Goal: Information Seeking & Learning: Learn about a topic

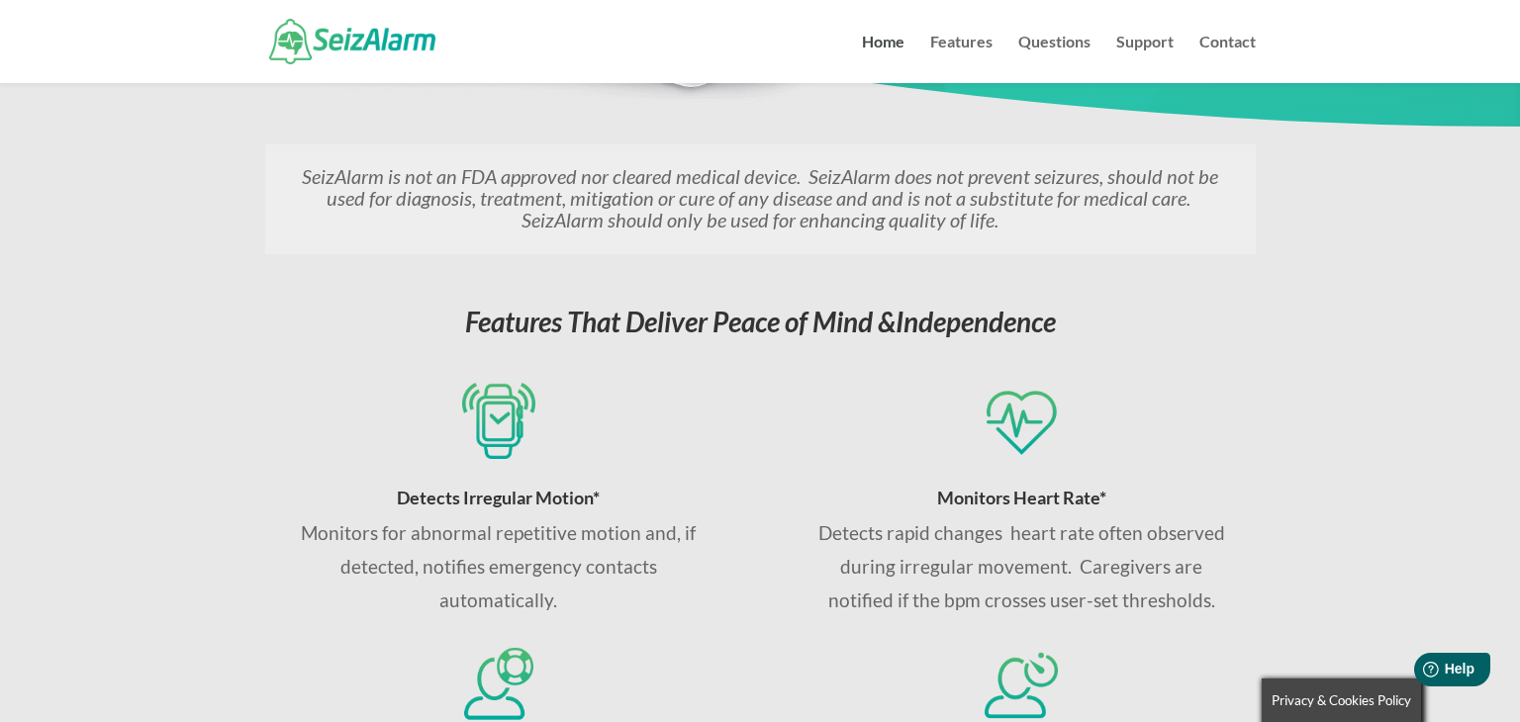
scroll to position [713, 0]
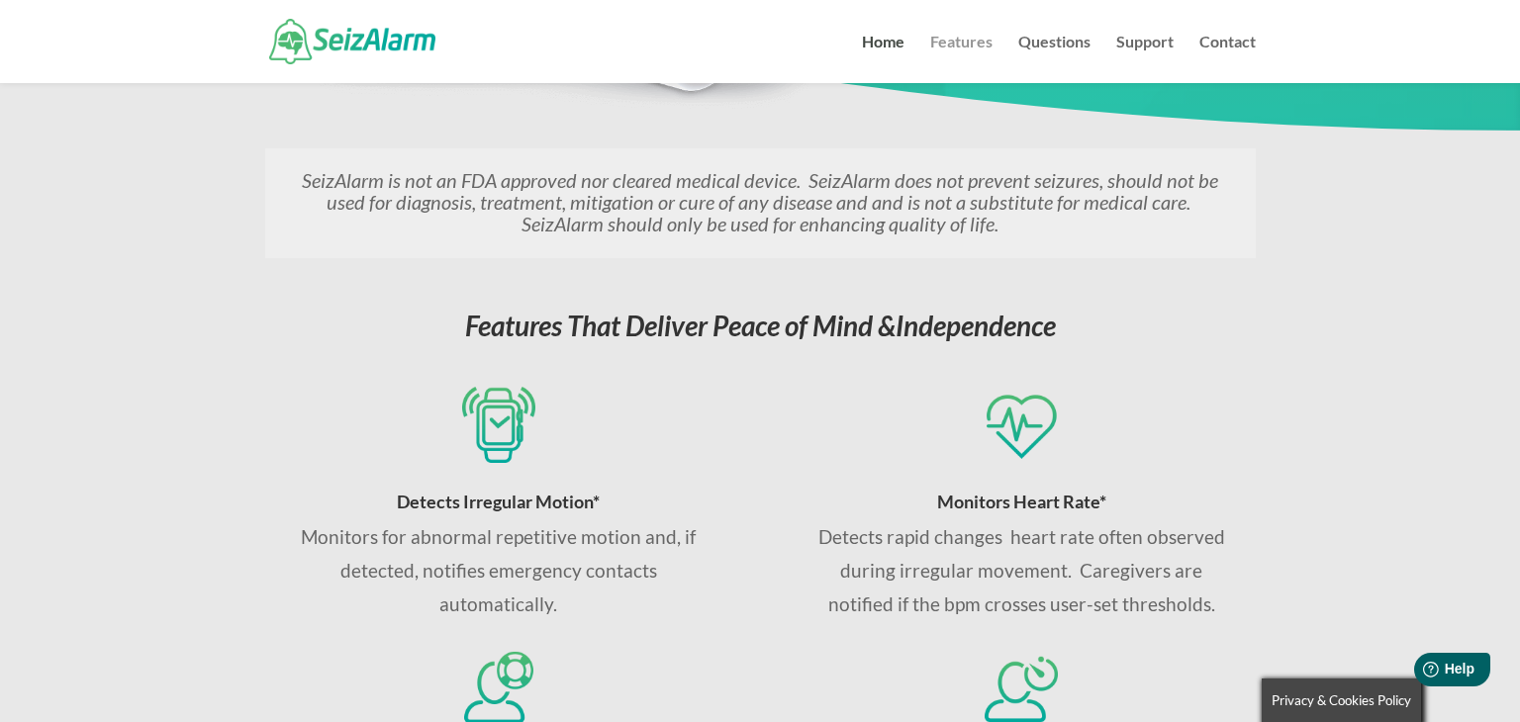
click at [965, 42] on link "Features" at bounding box center [961, 59] width 62 height 48
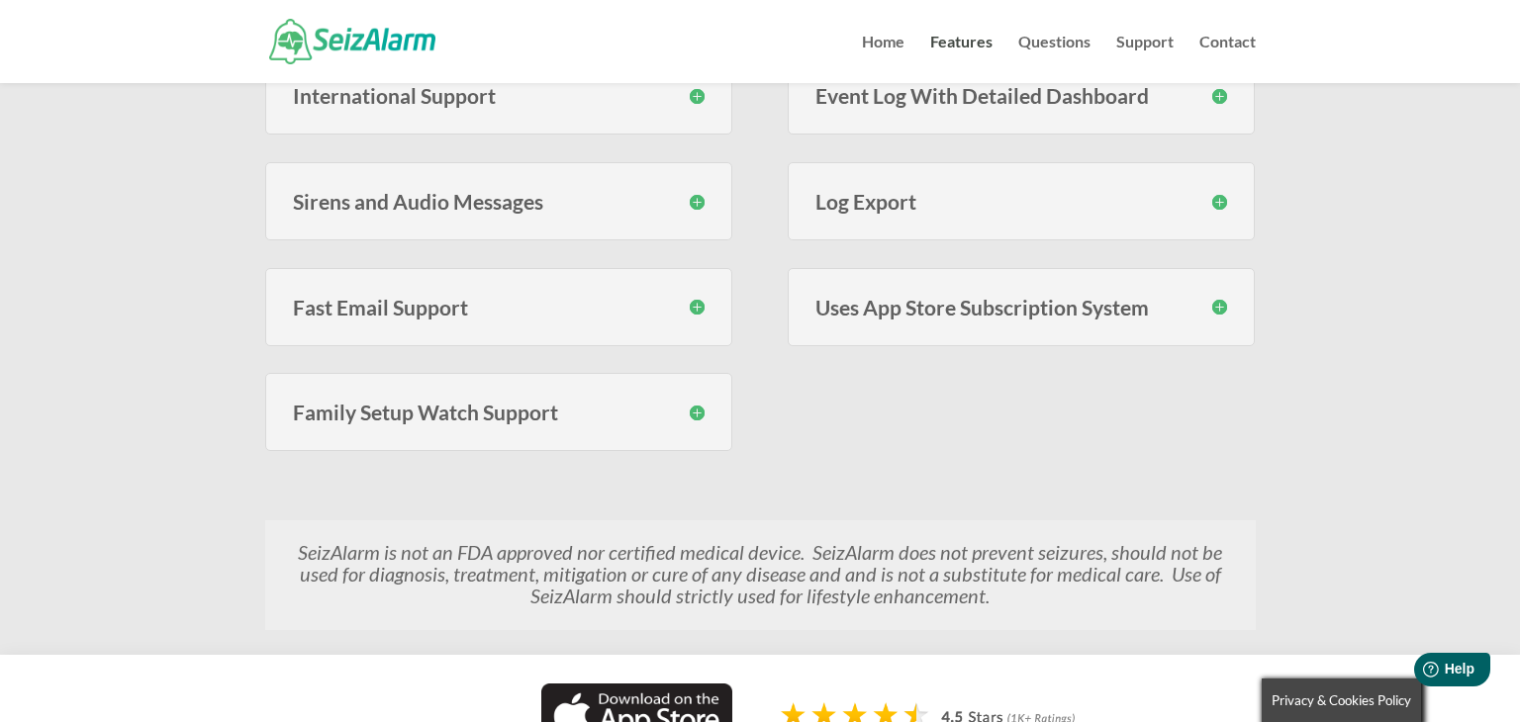
scroll to position [1029, 0]
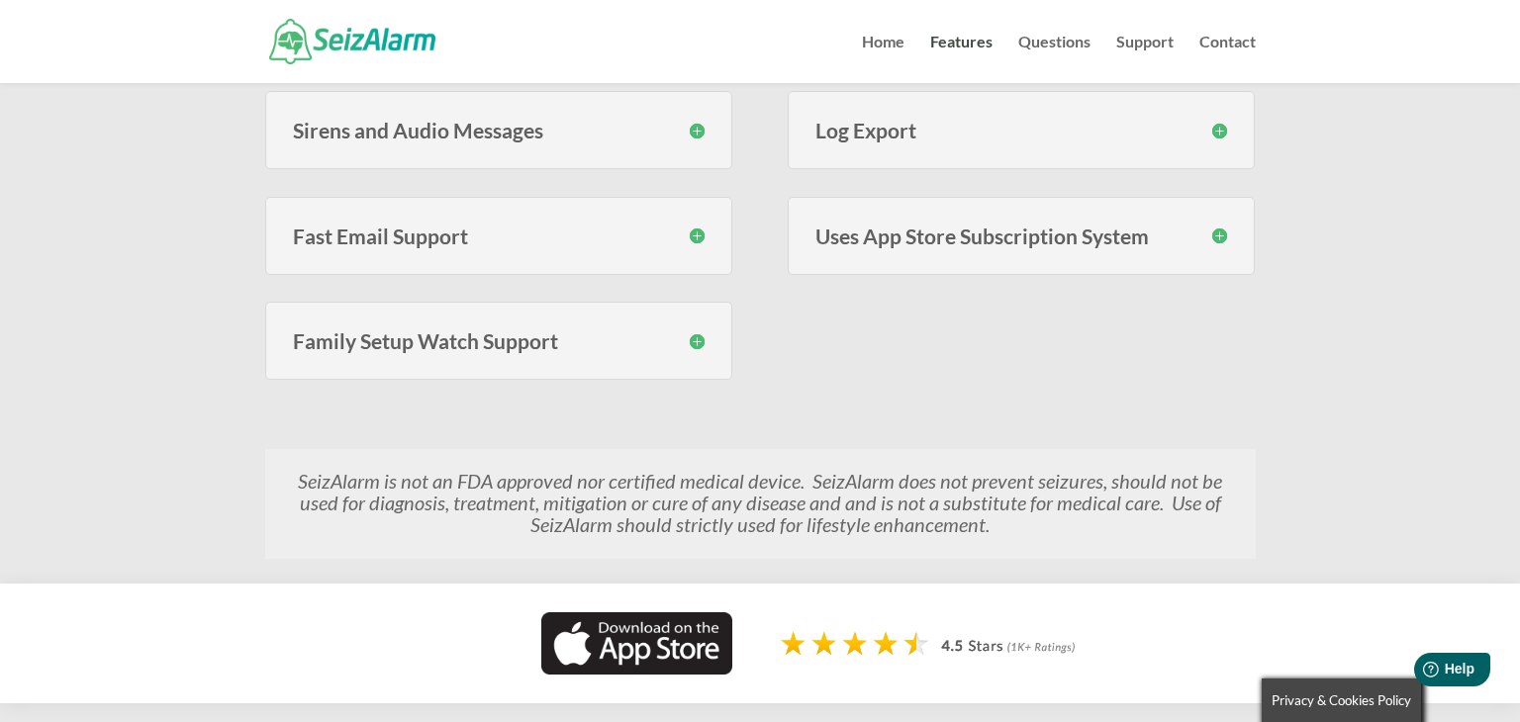
click at [697, 336] on h3 "Family Setup Watch Support" at bounding box center [499, 341] width 413 height 21
